Goal: Information Seeking & Learning: Learn about a topic

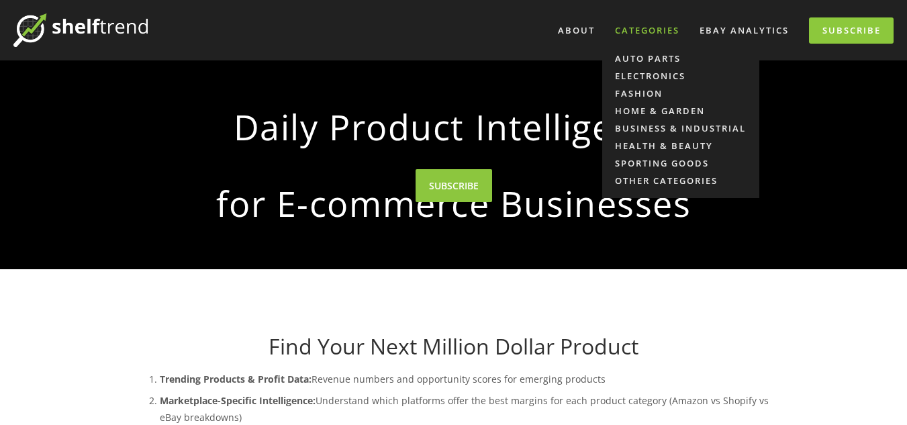
click at [642, 28] on div "Categories" at bounding box center [647, 30] width 82 height 22
click at [631, 107] on link "Home & Garden" at bounding box center [680, 110] width 157 height 17
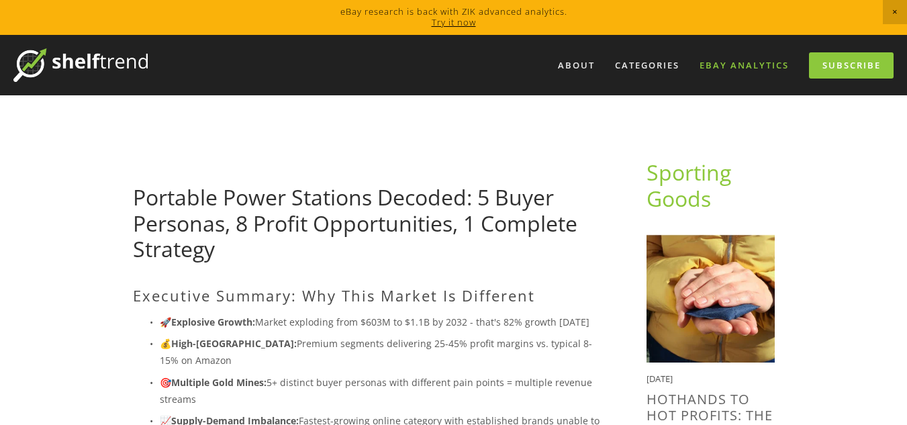
click at [739, 70] on link "eBay Analytics" at bounding box center [744, 65] width 107 height 22
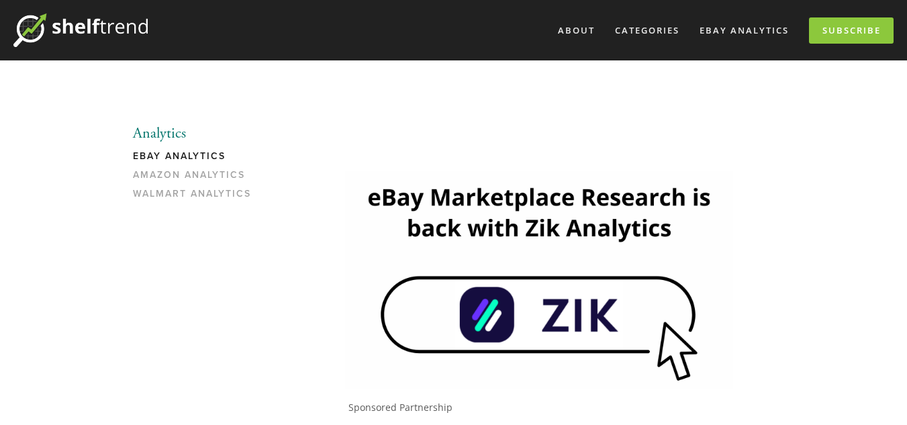
click at [199, 148] on ul "Analytics eBay Analytics Amazon Analytics Walmart Analytics" at bounding box center [197, 165] width 128 height 81
click at [187, 151] on link "eBay Analytics" at bounding box center [197, 159] width 128 height 19
click at [485, 311] on img at bounding box center [539, 280] width 388 height 218
